Goal: Find specific page/section: Find specific page/section

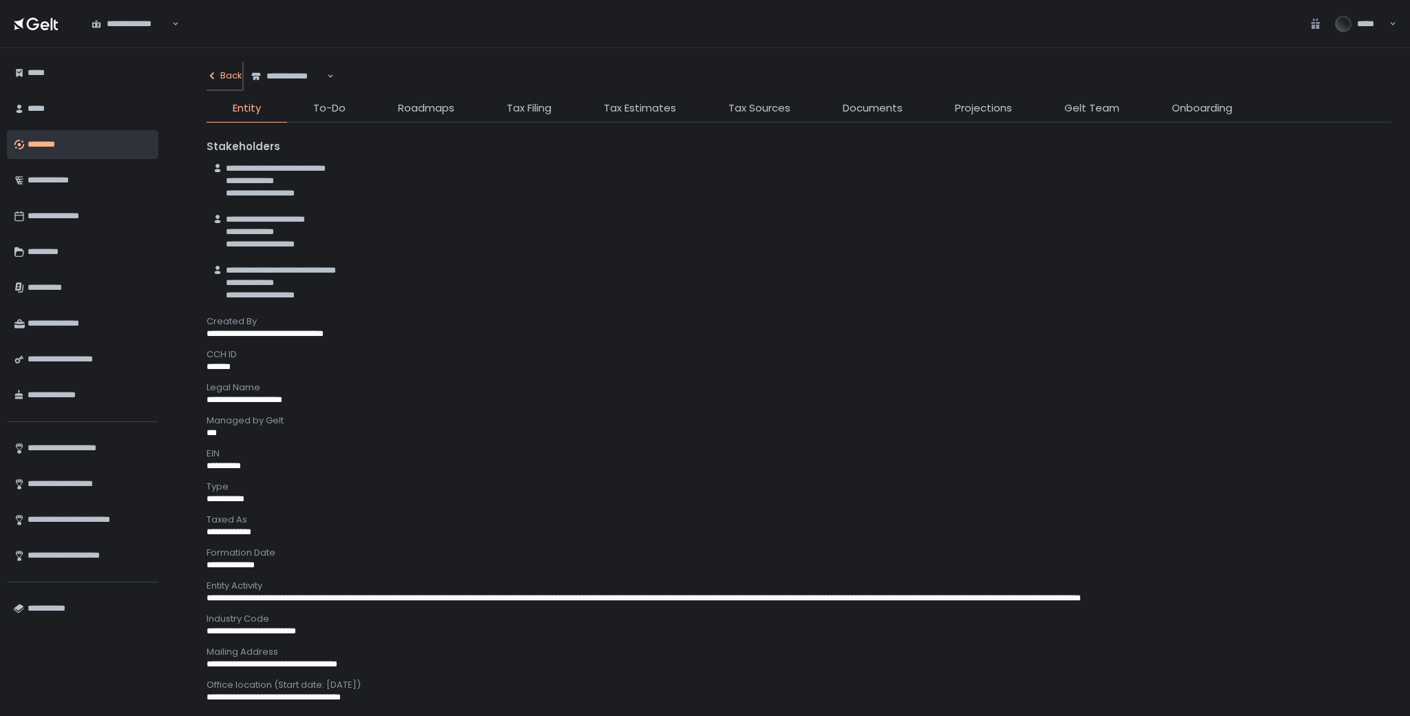
click at [231, 80] on div "Back" at bounding box center [225, 76] width 36 height 12
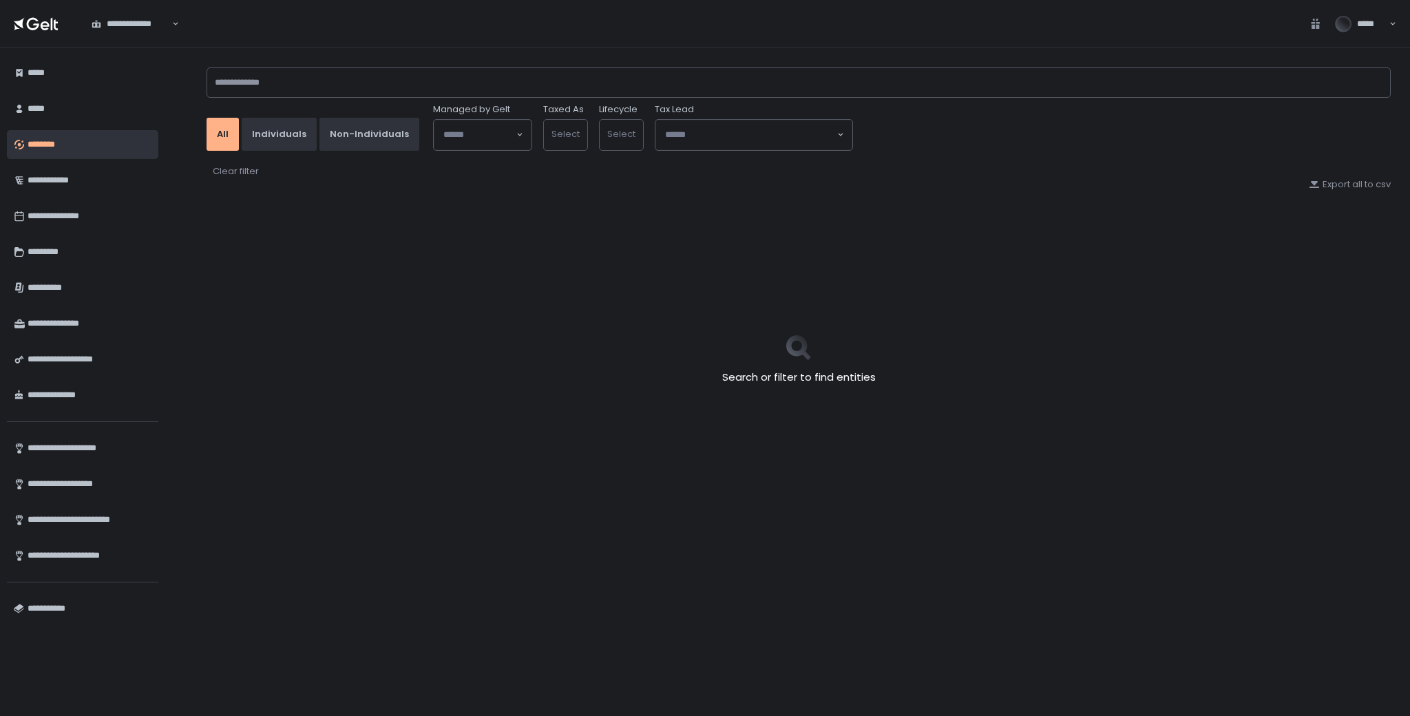
type input "****"
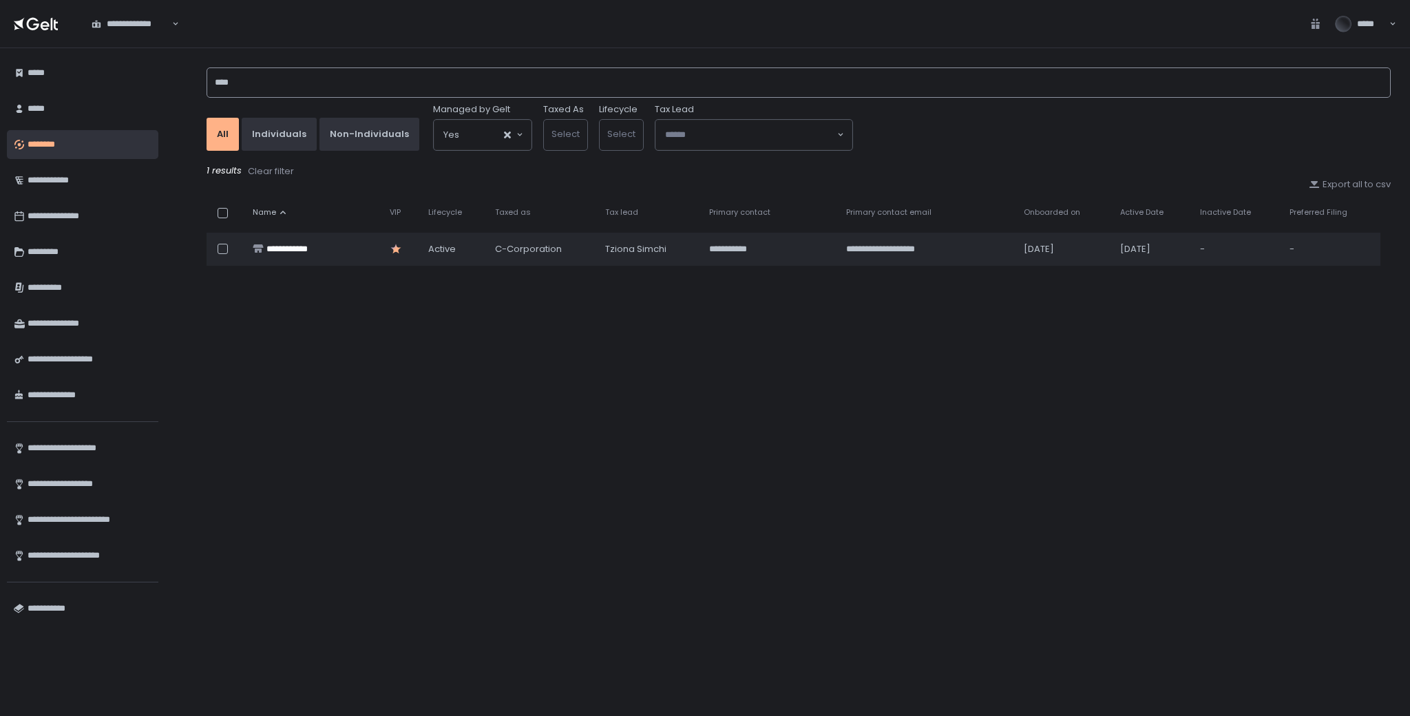
click at [337, 85] on input "****" at bounding box center [799, 82] width 1184 height 30
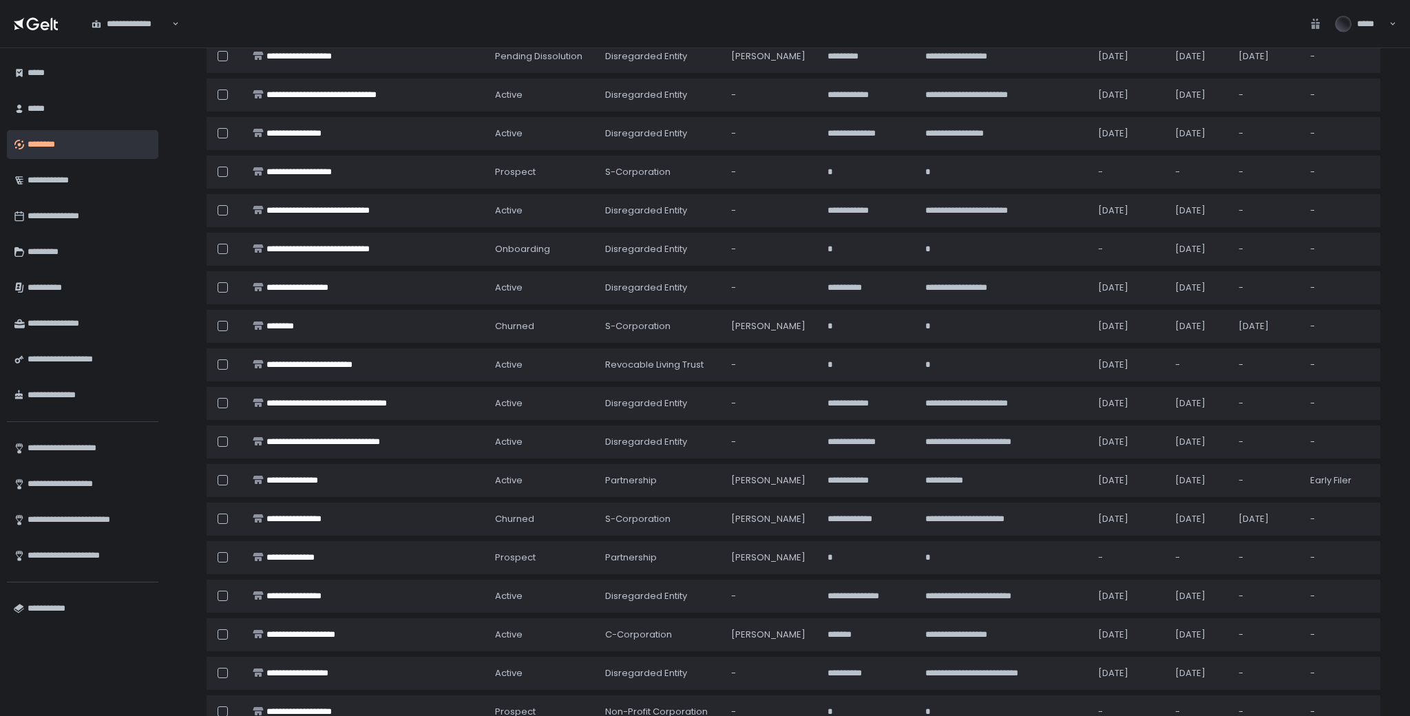
scroll to position [486, 0]
